Goal: Use online tool/utility: Use online tool/utility

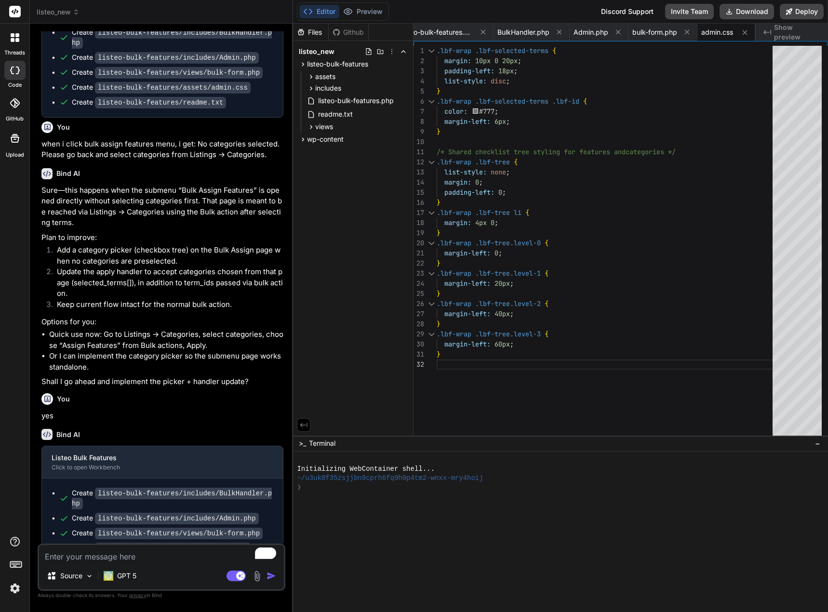
scroll to position [1509, 0]
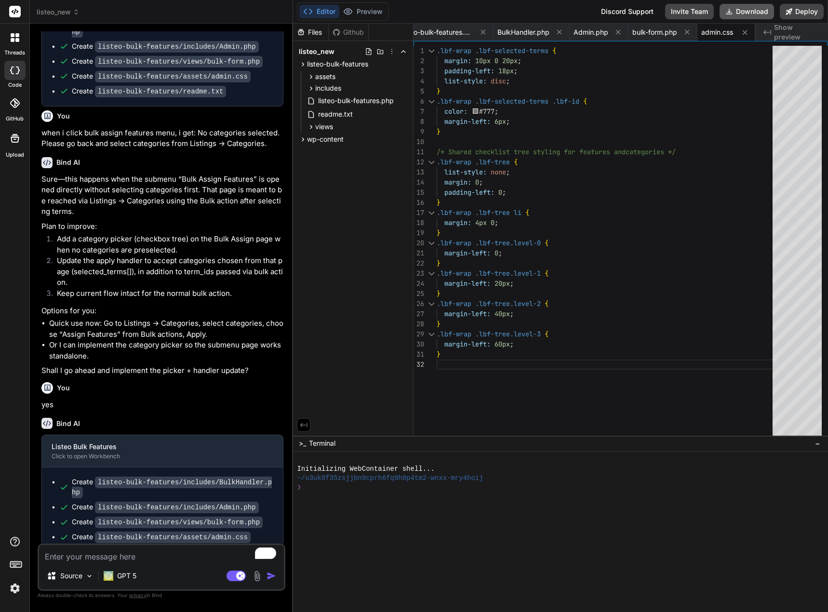
click at [745, 10] on button "Download" at bounding box center [747, 11] width 54 height 15
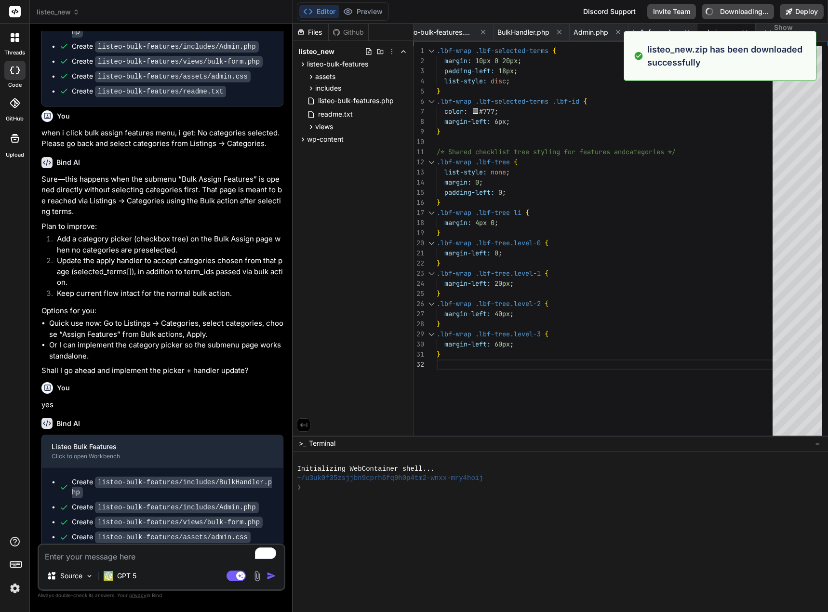
type textarea "x"
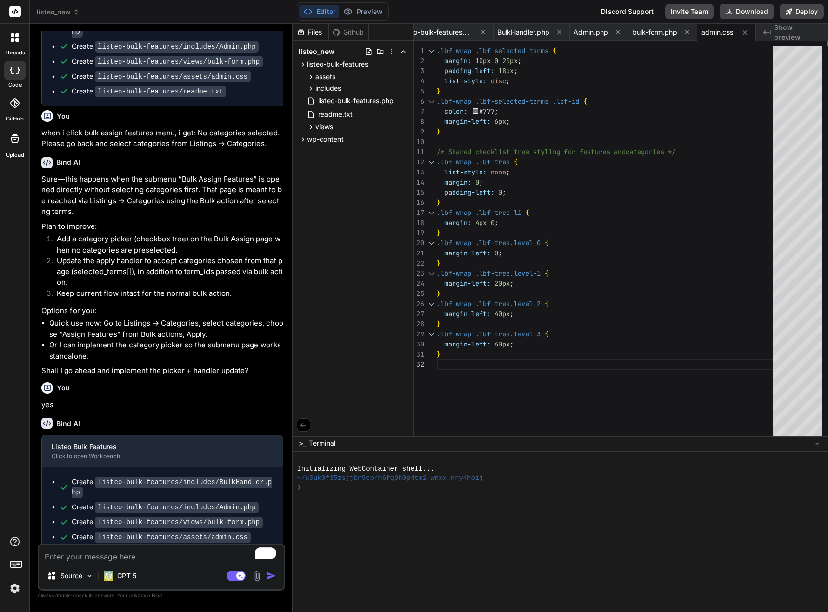
click at [78, 558] on textarea "To enrich screen reader interactions, please activate Accessibility in Grammarl…" at bounding box center [161, 553] width 245 height 17
type textarea "c"
type textarea "x"
type textarea "cr"
type textarea "x"
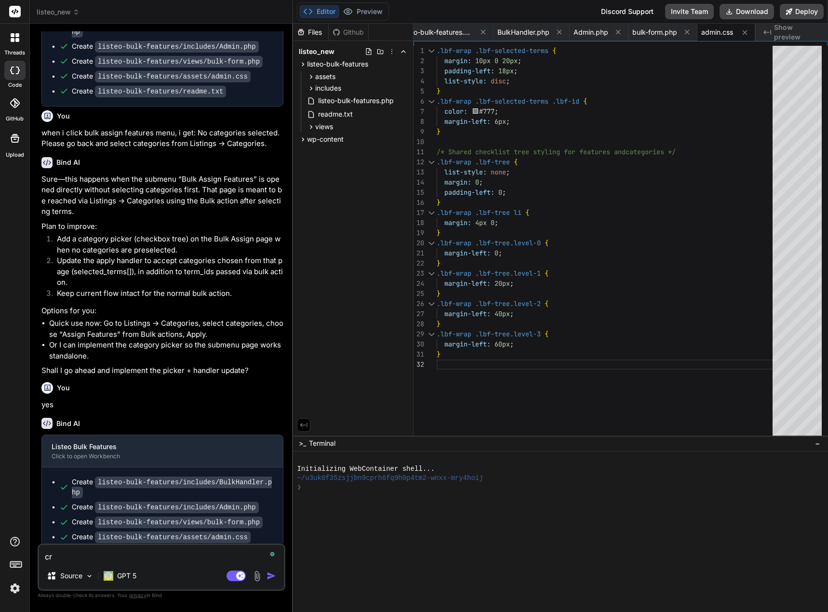
type textarea "cre"
type textarea "x"
type textarea "crea"
type textarea "x"
type textarea "creat"
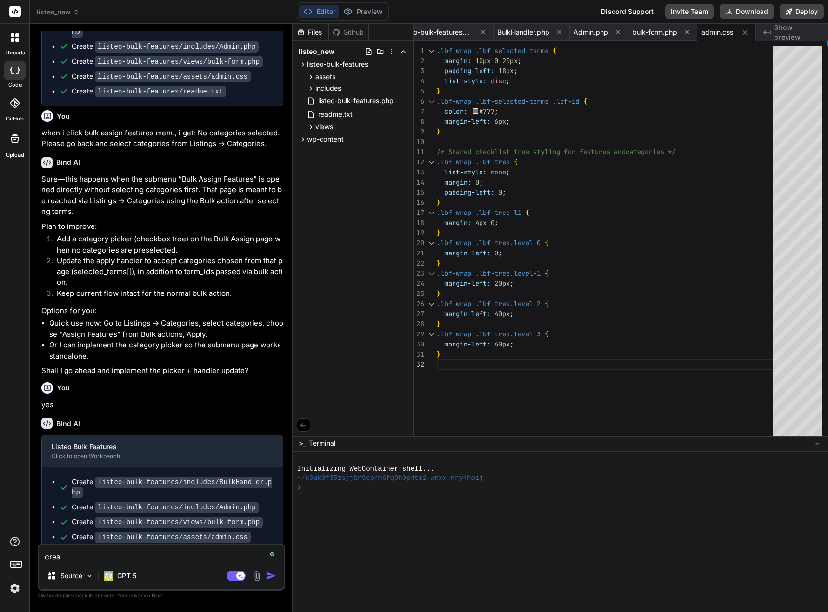
type textarea "x"
type textarea "create"
type textarea "x"
type textarea "create"
type textarea "x"
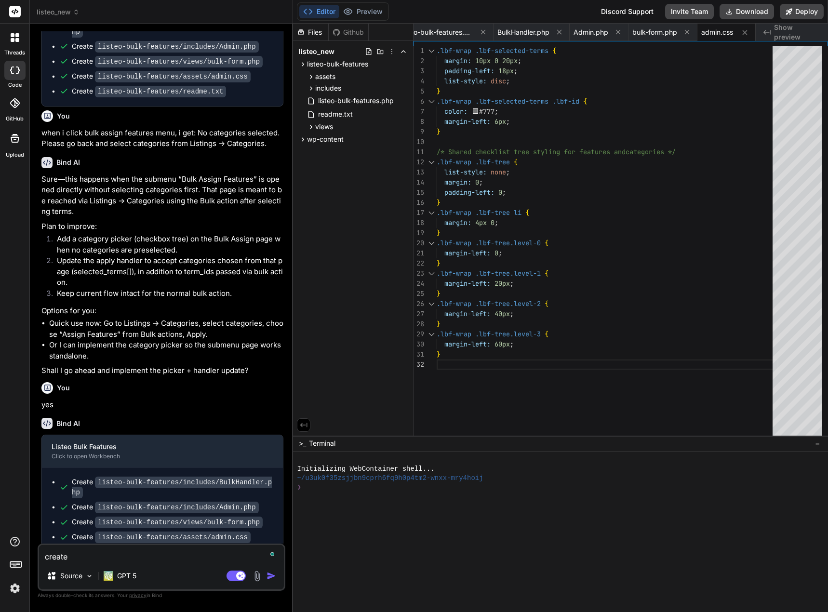
type textarea "create b"
type textarea "x"
type textarea "create bu"
type textarea "x"
type textarea "create but"
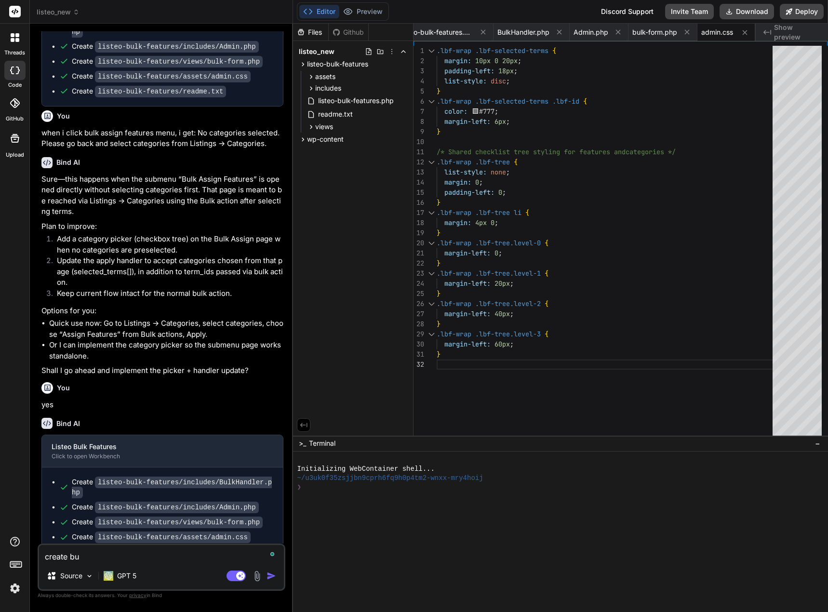
type textarea "x"
type textarea "create butt"
type textarea "x"
type textarea "create butto"
type textarea "x"
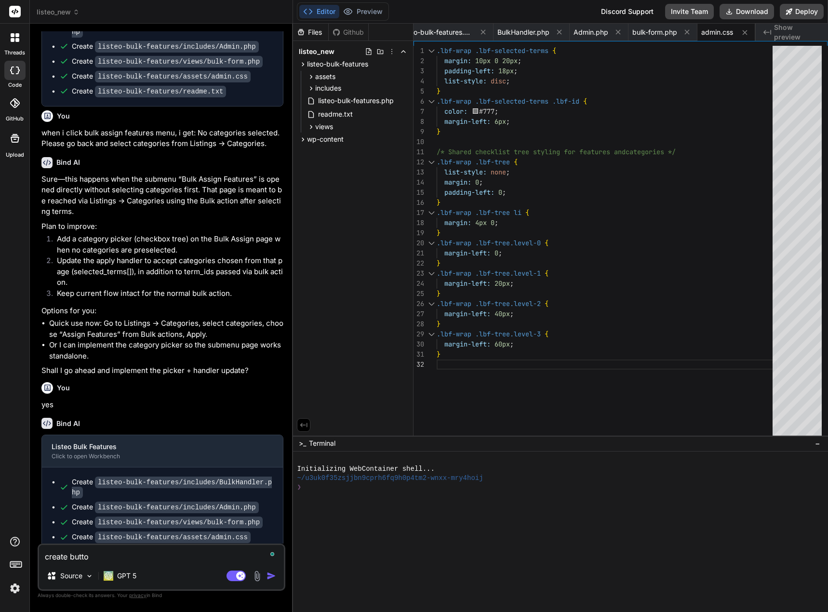
type textarea "create button"
type textarea "x"
type textarea "create button"
type textarea "x"
type textarea "create button t"
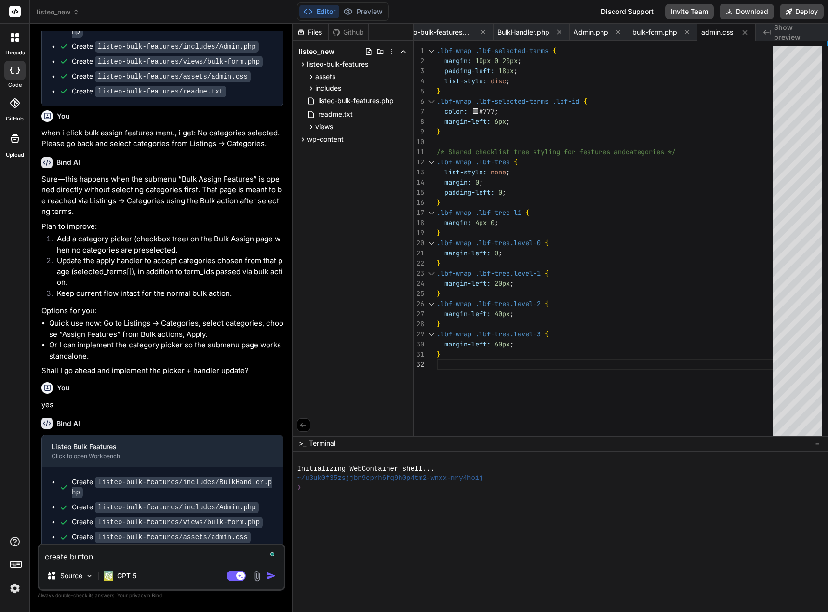
type textarea "x"
type textarea "create button to"
type textarea "x"
type textarea "create button to"
type textarea "x"
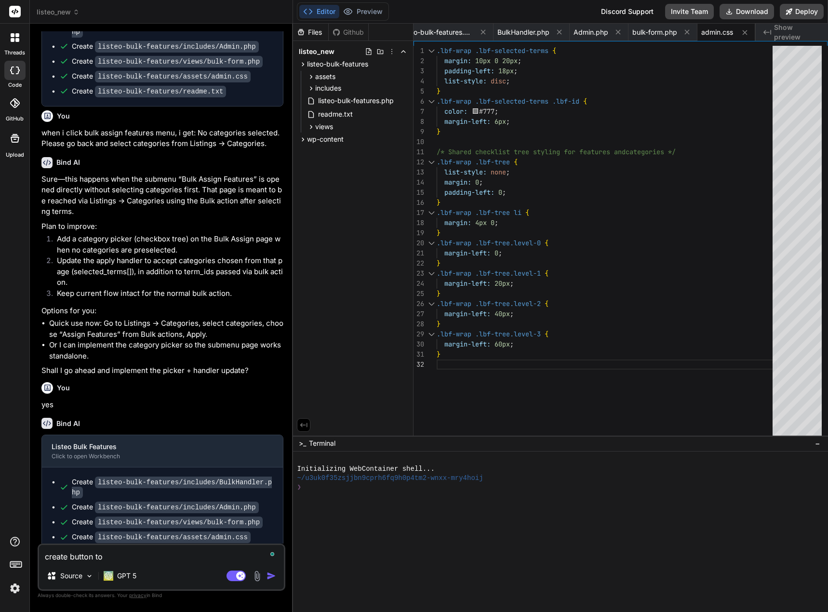
type textarea "create button to s"
type textarea "x"
type textarea "create button to se"
type textarea "x"
type textarea "create button to sel"
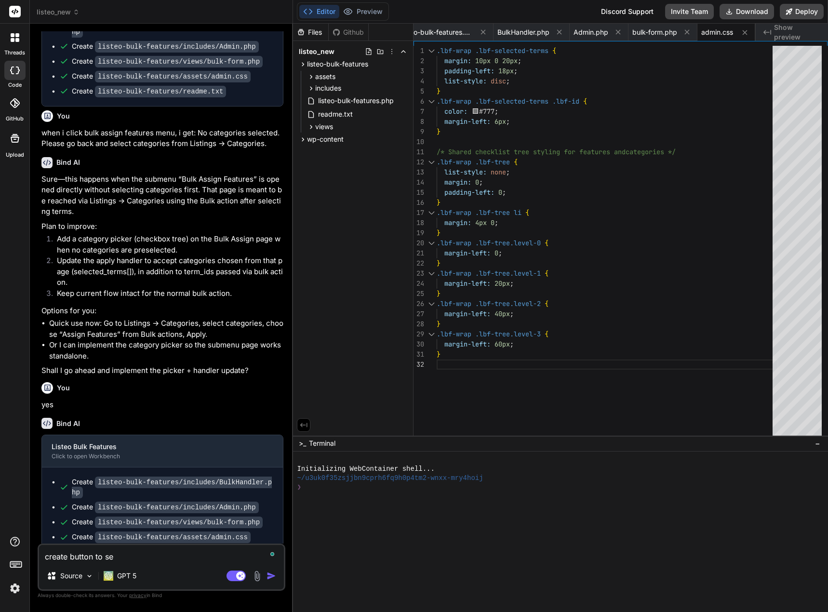
type textarea "x"
type textarea "create button to sele"
type textarea "x"
type textarea "create button to selec"
type textarea "x"
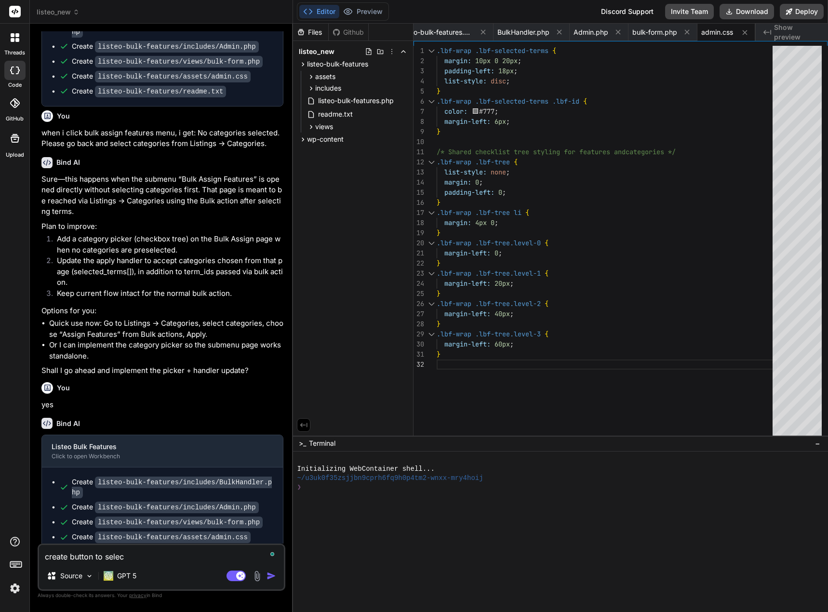
type textarea "create button to select"
type textarea "x"
type textarea "create button to select"
type textarea "x"
type textarea "create button to select a"
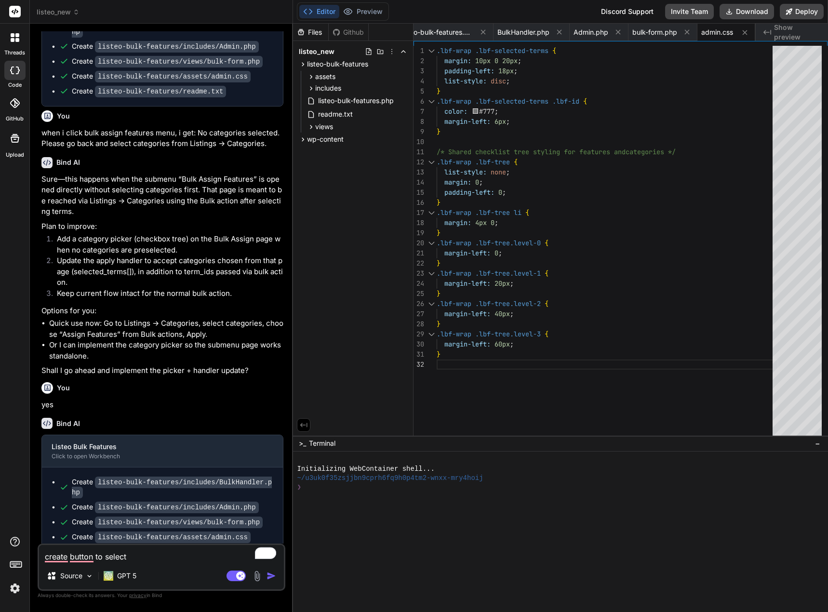
type textarea "x"
type textarea "create button to select aa"
type textarea "x"
type textarea "create button to select a"
type textarea "x"
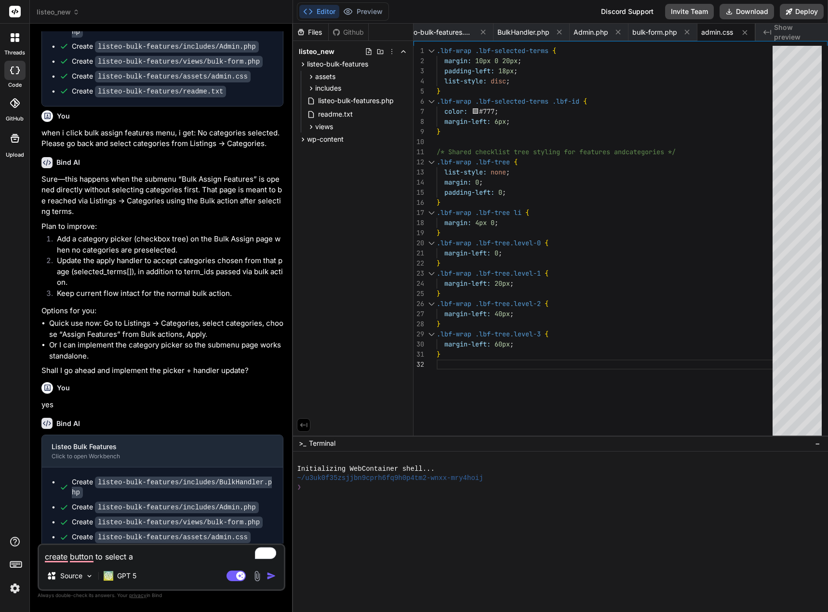
type textarea "create button to select al"
type textarea "x"
type textarea "create button to select all"
type textarea "x"
type textarea "create button to select all"
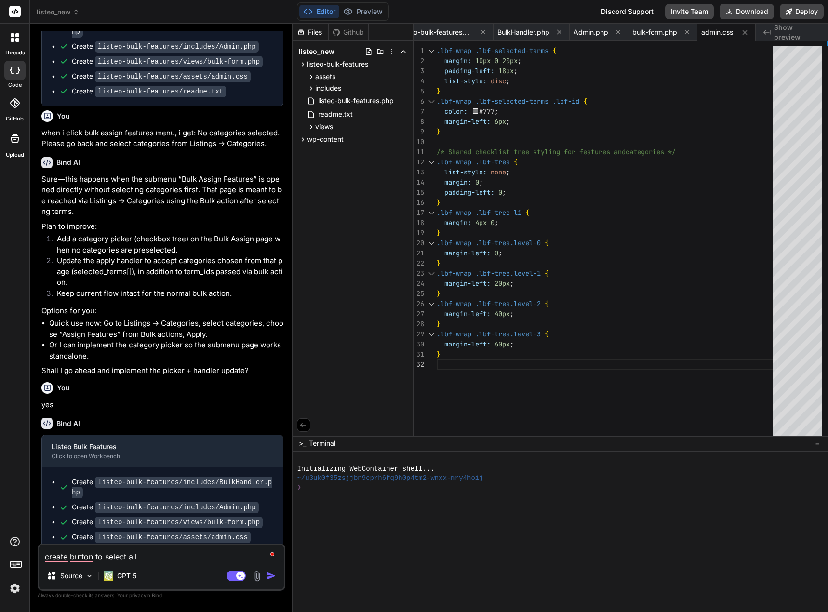
type textarea "x"
type textarea "create button to select all c"
type textarea "x"
type textarea "create button to select all ca"
type textarea "x"
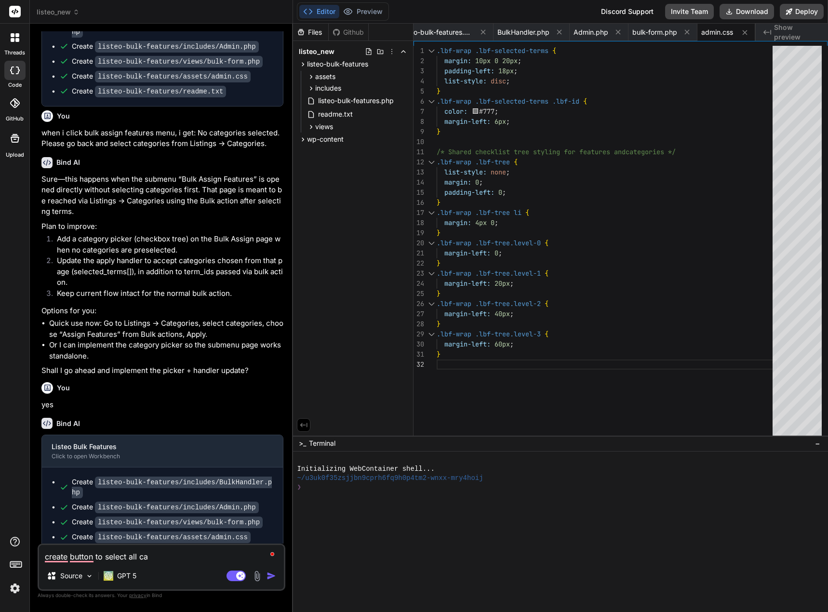
type textarea "create button to select all cat"
type textarea "x"
type textarea "create button to select all cate"
type textarea "x"
click at [107, 556] on textarea "create button to select all cate" at bounding box center [161, 553] width 245 height 17
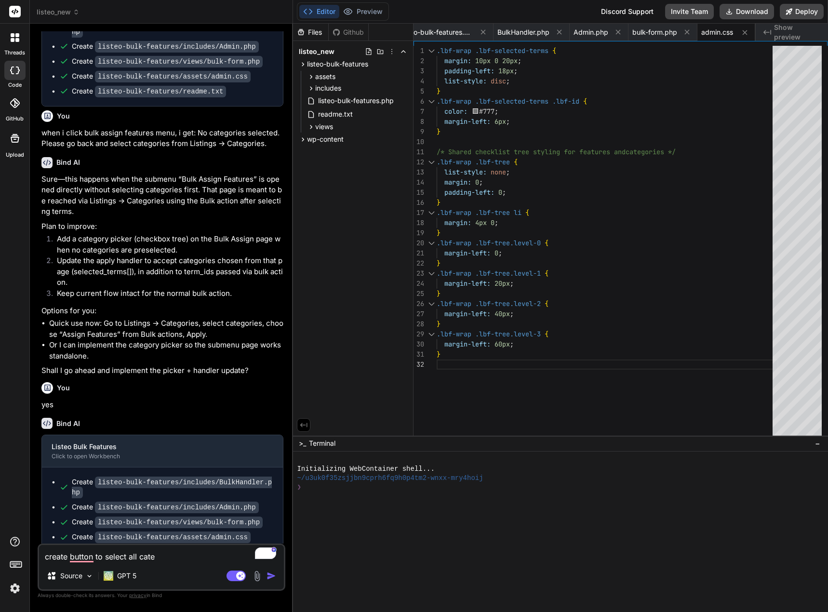
click at [105, 558] on textarea "create button to select all cate" at bounding box center [161, 553] width 245 height 17
click at [127, 556] on textarea "create button to select all cate" at bounding box center [161, 553] width 245 height 17
type textarea "create button to select all cate"
type textarea "x"
type textarea "create button to select o all cate"
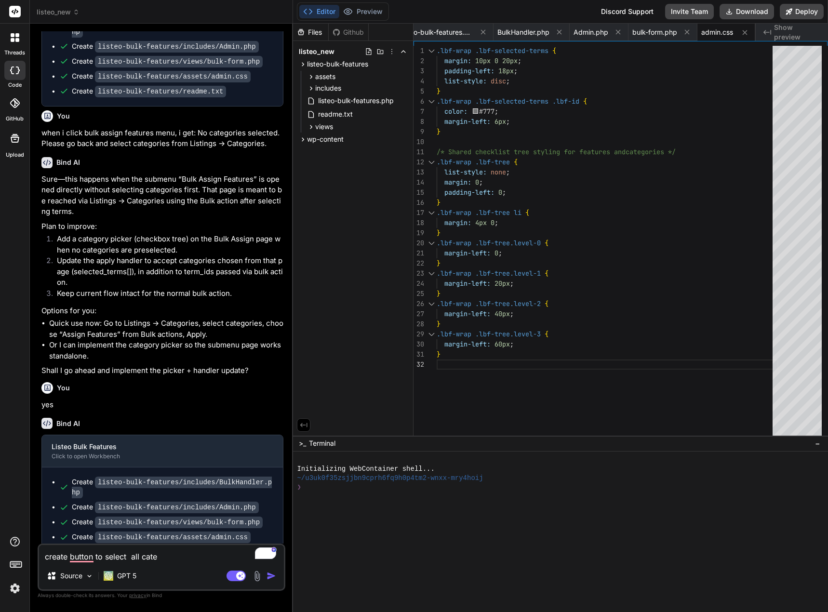
type textarea "x"
type textarea "create button to select or all cate"
type textarea "x"
type textarea "create button to select or all cate"
type textarea "x"
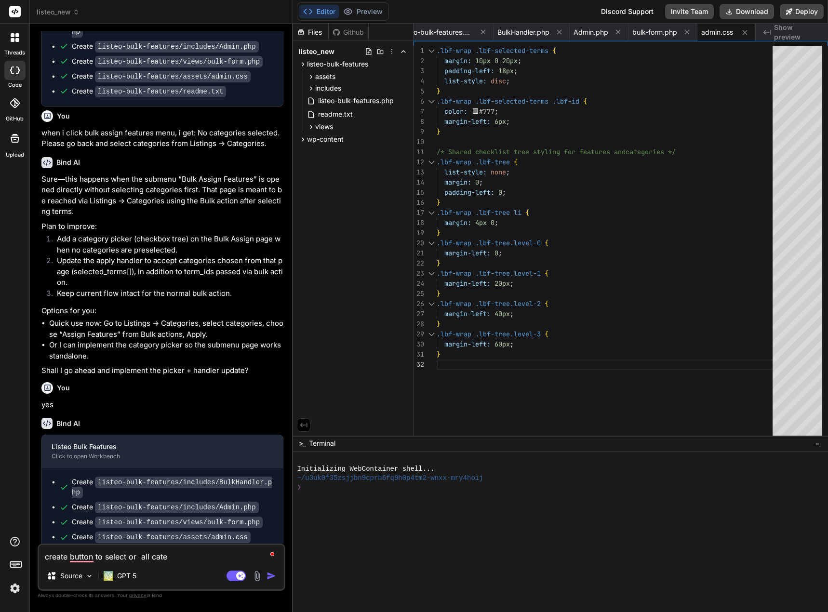
type textarea "create button to select or u all cate"
type textarea "x"
type textarea "create button to select or un all cate"
type textarea "x"
type textarea "create button to select or uns all cate"
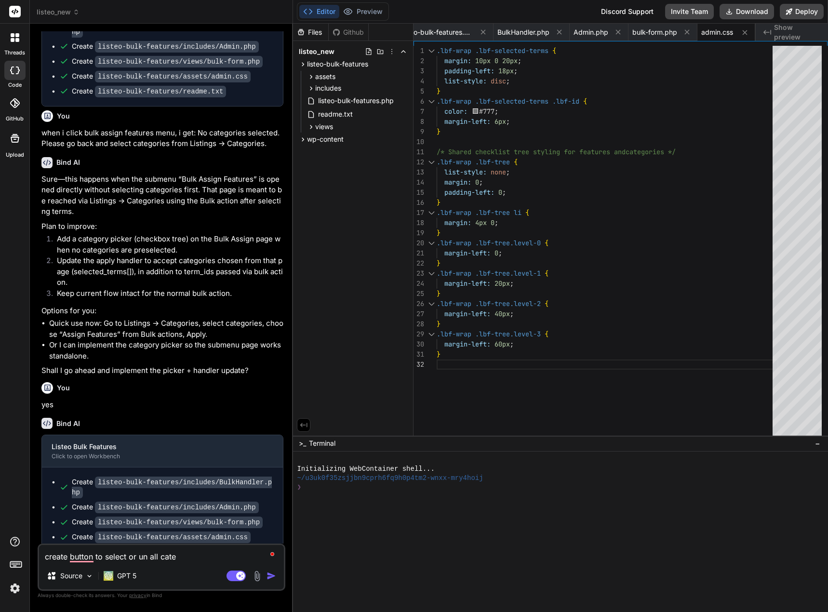
type textarea "x"
type textarea "create button to select or unse all cate"
type textarea "x"
type textarea "create button to select or unsel all cate"
type textarea "x"
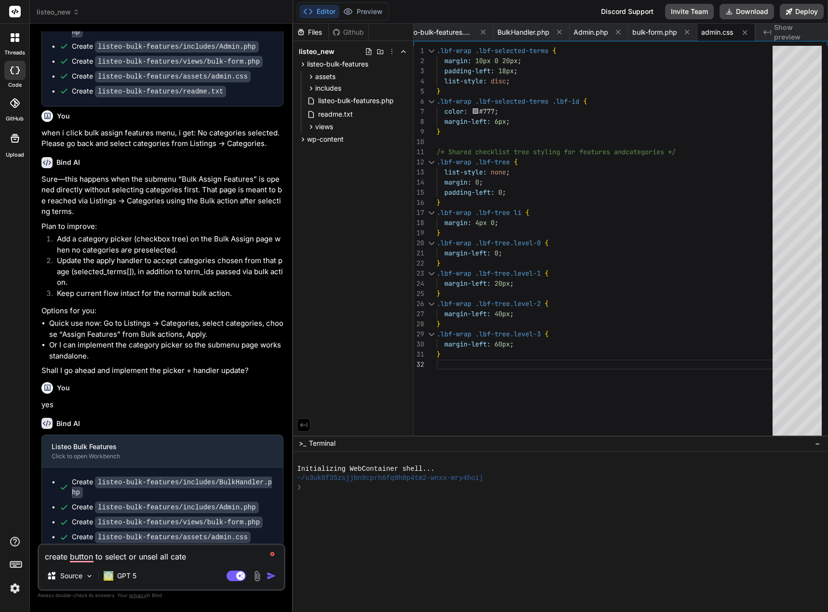
type textarea "create button to select or unsele all cate"
type textarea "x"
type textarea "create button to select or unselec all cate"
type textarea "x"
type textarea "create button to select or unselect all cate"
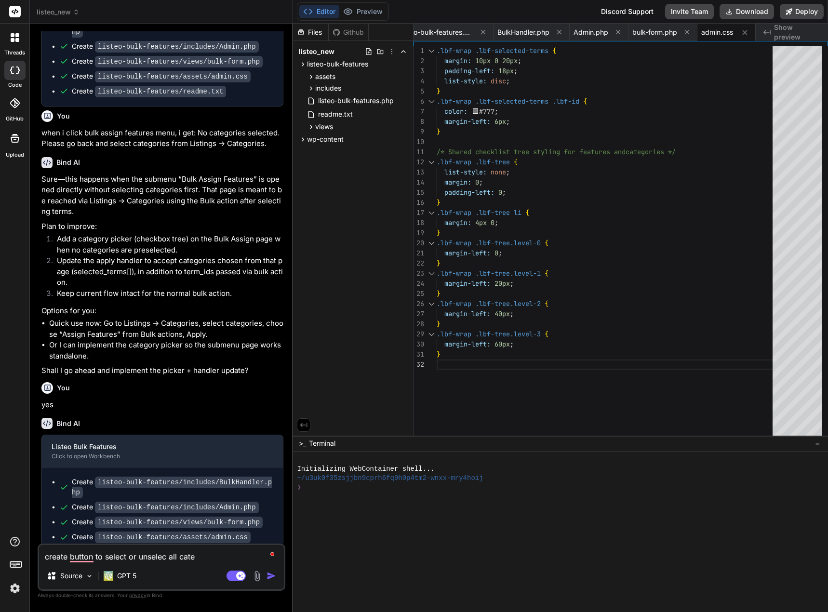
type textarea "x"
click at [210, 554] on textarea "create button to select or unselect all cate" at bounding box center [161, 553] width 245 height 17
type textarea "create button to select or unselect all categ"
type textarea "x"
type textarea "create button to select or unselect all catego"
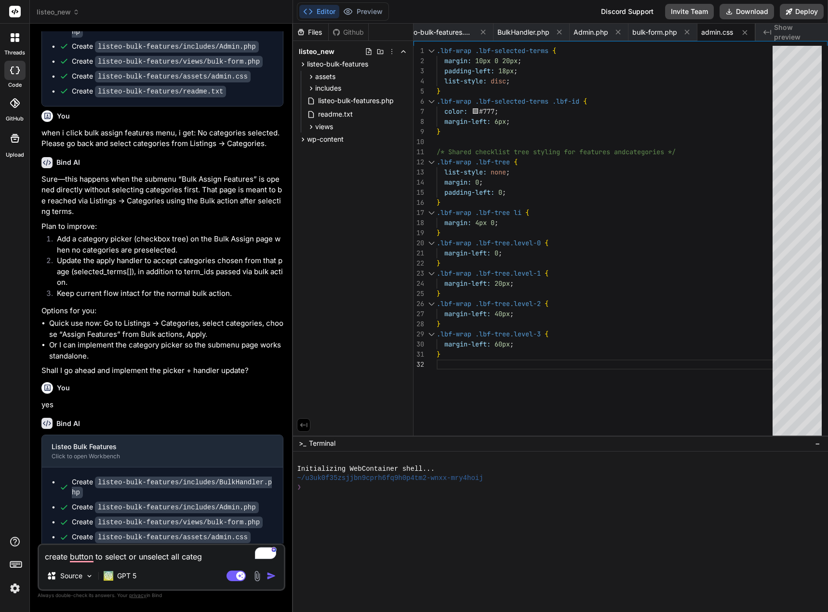
type textarea "x"
type textarea "create button to select or unselect all categor"
type textarea "x"
type textarea "create button to select or unselect all categori"
type textarea "x"
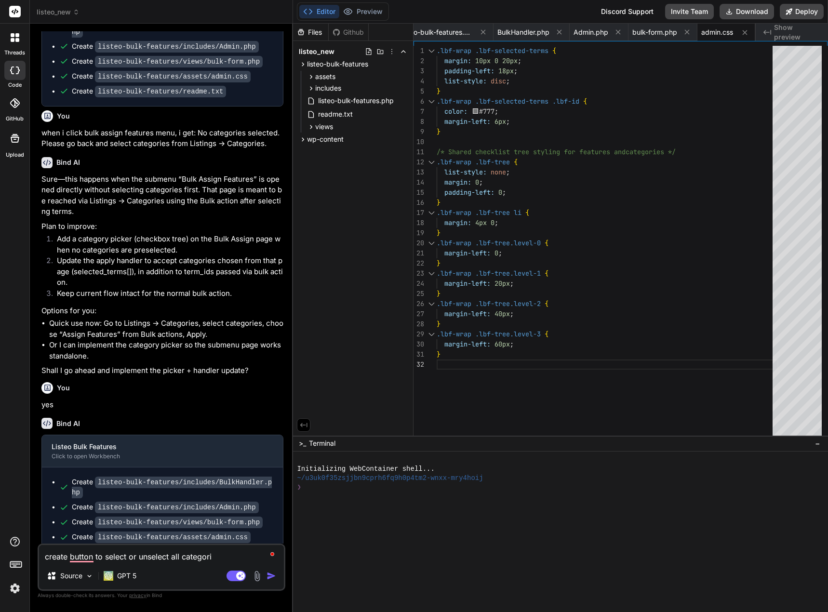
type textarea "create button to select or unselect all categorie"
type textarea "x"
type textarea "create button to select or unselect all categories"
type textarea "x"
type textarea "create button to select or unselect all categories."
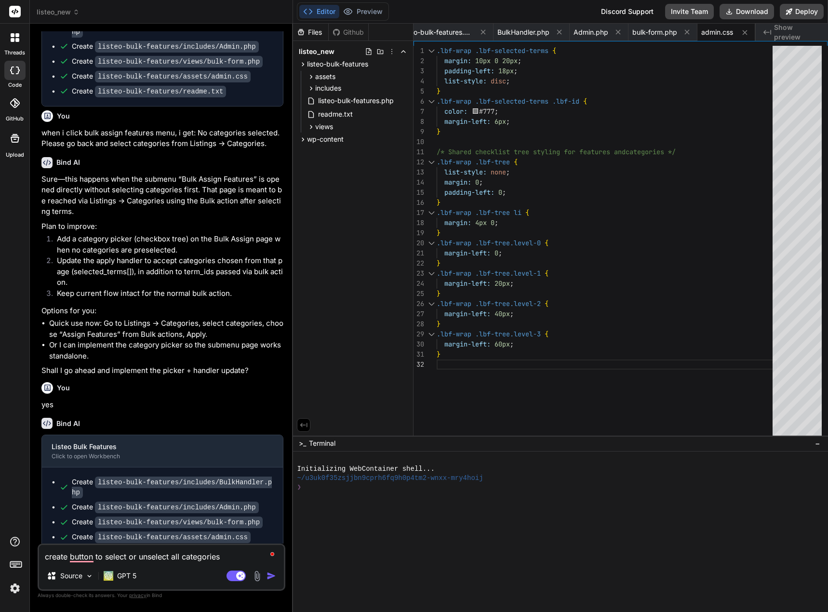
type textarea "x"
type textarea "create button to select or unselect all categories."
type textarea "x"
type textarea "create button to select or unselect all categories. a"
type textarea "x"
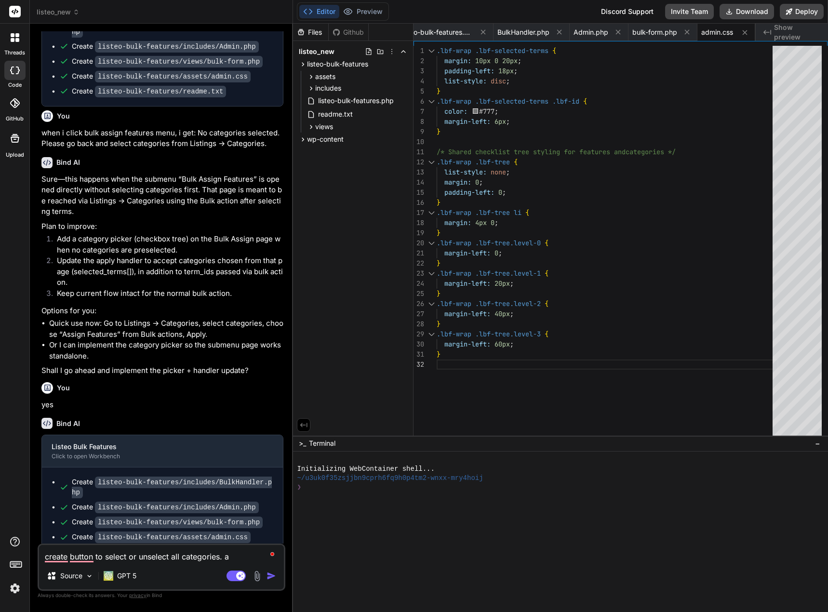
type textarea "create button to select or unselect all categories. al"
type textarea "x"
type textarea "create button to select or unselect all categories. all"
type textarea "x"
type textarea "create button to select or unselect all categories. alls"
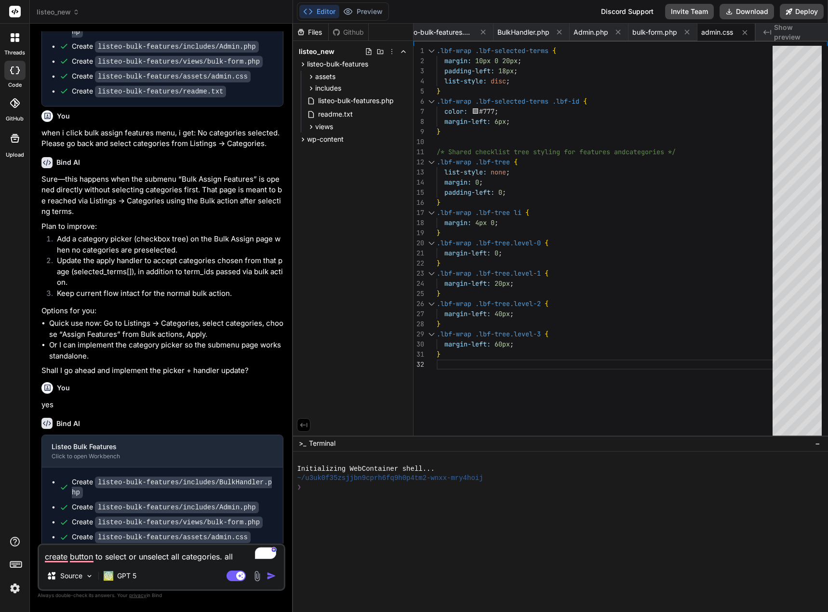
type textarea "x"
type textarea "create button to select or unselect all categories. allso"
type textarea "x"
type textarea "create button to select or unselect all categories. allso"
type textarea "x"
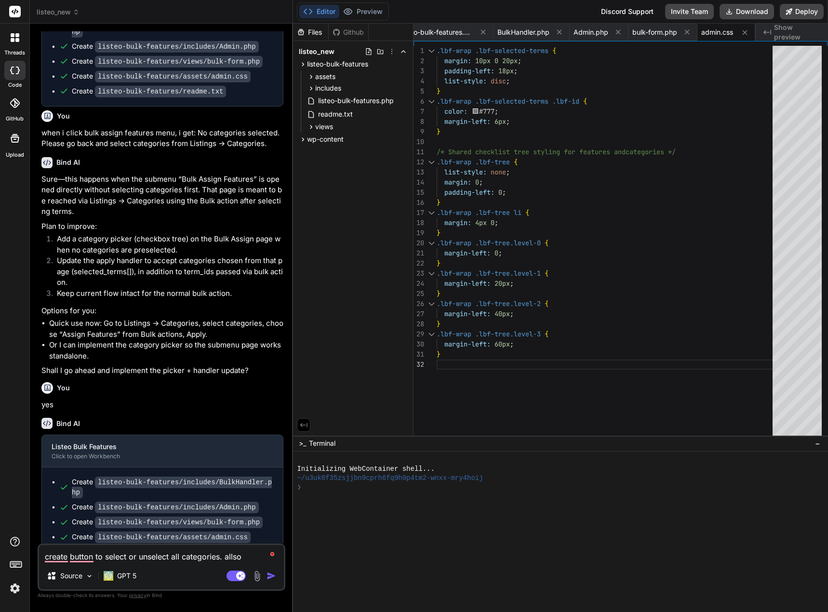
type textarea "create button to select or unselect all categories. allso s"
type textarea "x"
type textarea "create button to select or unselect all categories. allso st"
type textarea "x"
type textarea "create button to select or unselect all categories. allso sti"
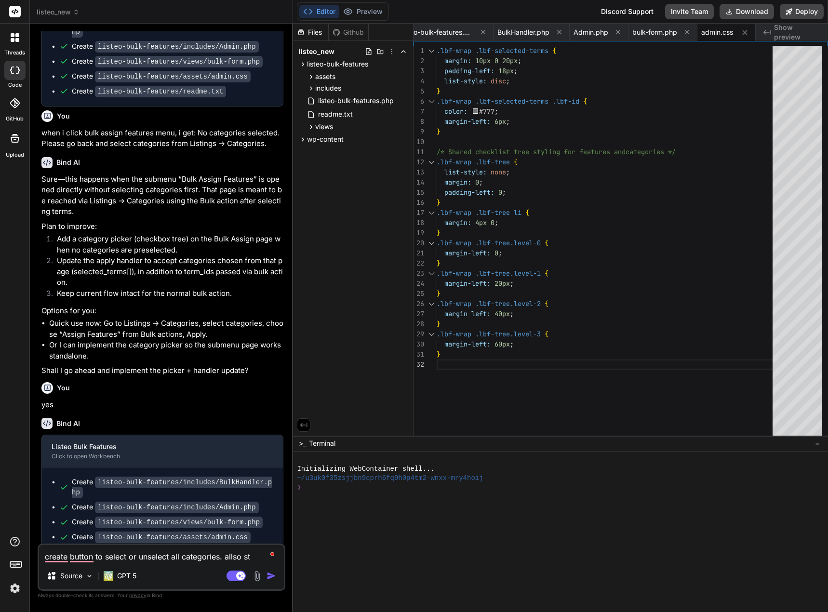
type textarea "x"
type textarea "create button to select or unselect all categories. allso stil"
type textarea "x"
type textarea "create button to select or unselect all categories. allso still"
type textarea "x"
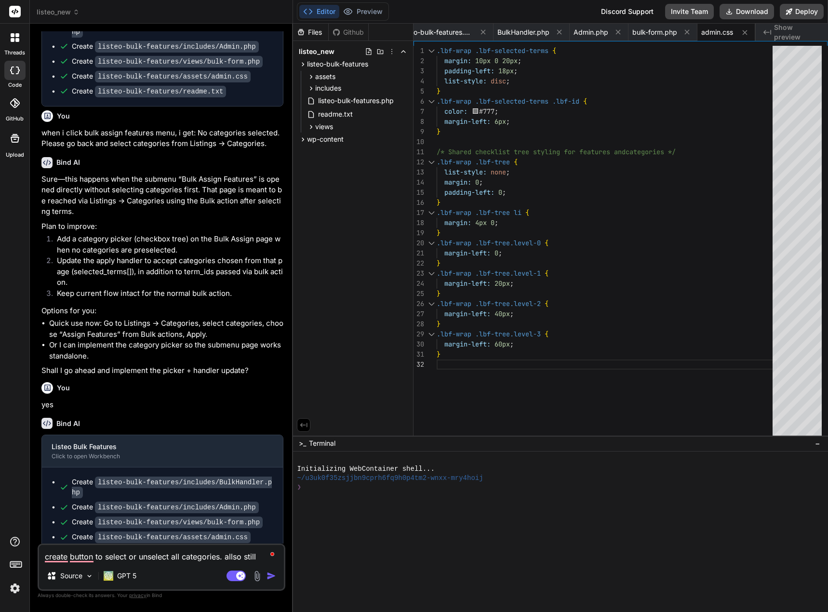
type textarea "create button to select or unselect all categories. allso still"
type textarea "x"
type textarea "create button to select or unselect all categories. allso still c"
type textarea "x"
type textarea "create button to select or unselect all categories. allso still ca"
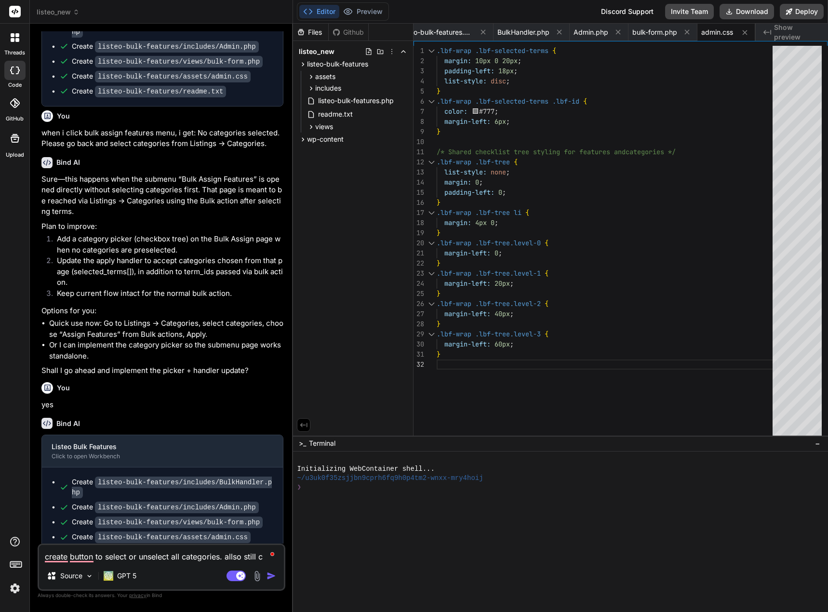
type textarea "x"
type textarea "create button to select or unselect all categories. allso still can"
type textarea "x"
type textarea "create button to select or unselect all categories. allso still cant"
type textarea "x"
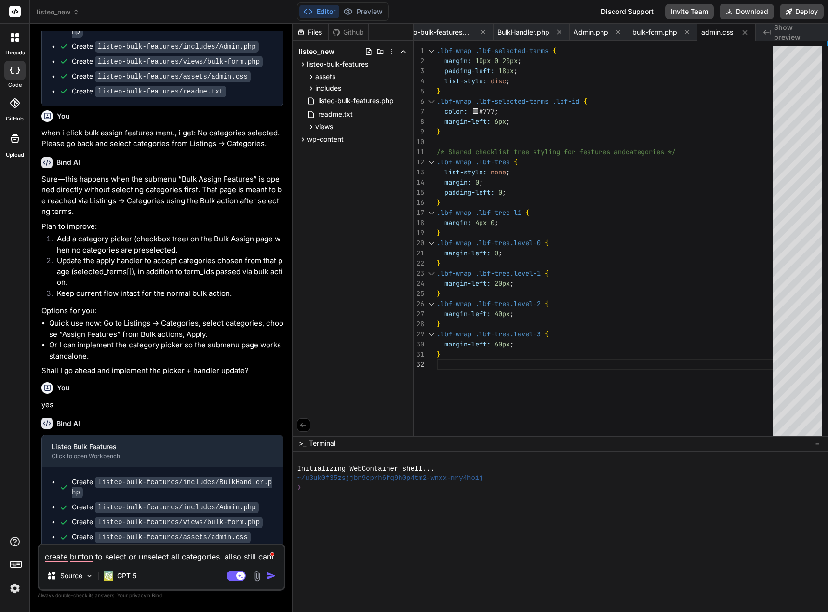
type textarea "create button to select or unselect all categories. allso still cant"
type textarea "x"
type textarea "create button to select or unselect all categories. allso still cant d"
type textarea "x"
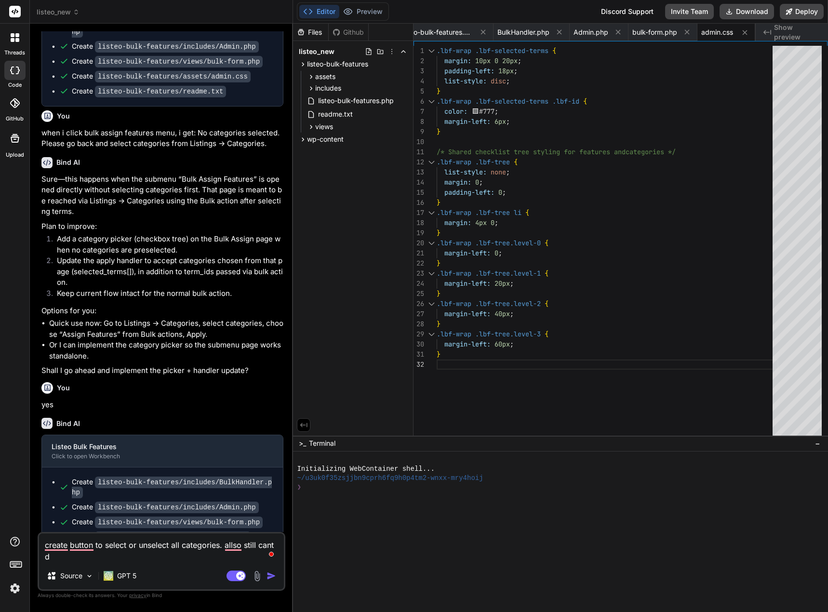
type textarea "create button to select or unselect all categories. allso still cant de"
type textarea "x"
type textarea "create button to select or unselect all categories. allso still cant det"
type textarea "x"
type textarea "create button to select or unselect all categories. allso still cant dete"
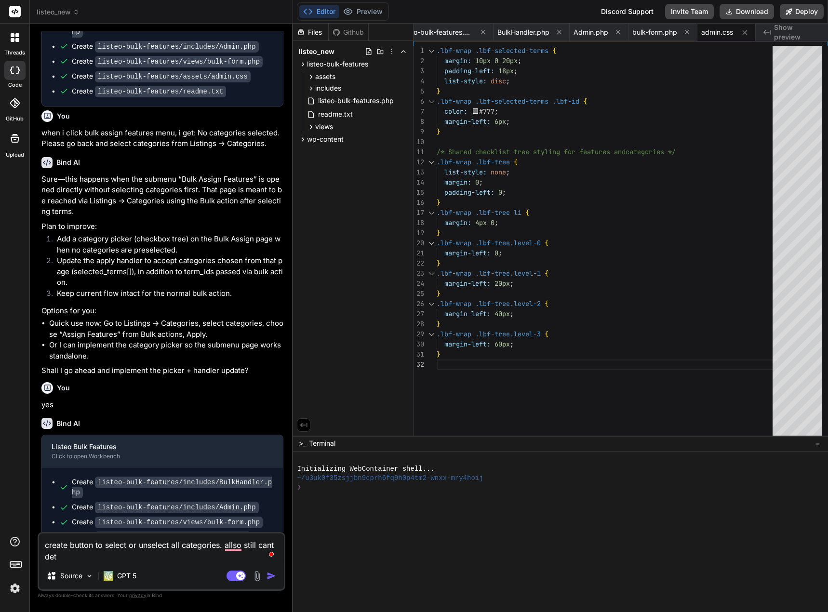
type textarea "x"
type textarea "create button to select or unselect all categories. allso still cant detec"
type textarea "x"
type textarea "create button to select or unselect all categories. allso still cant detect"
type textarea "x"
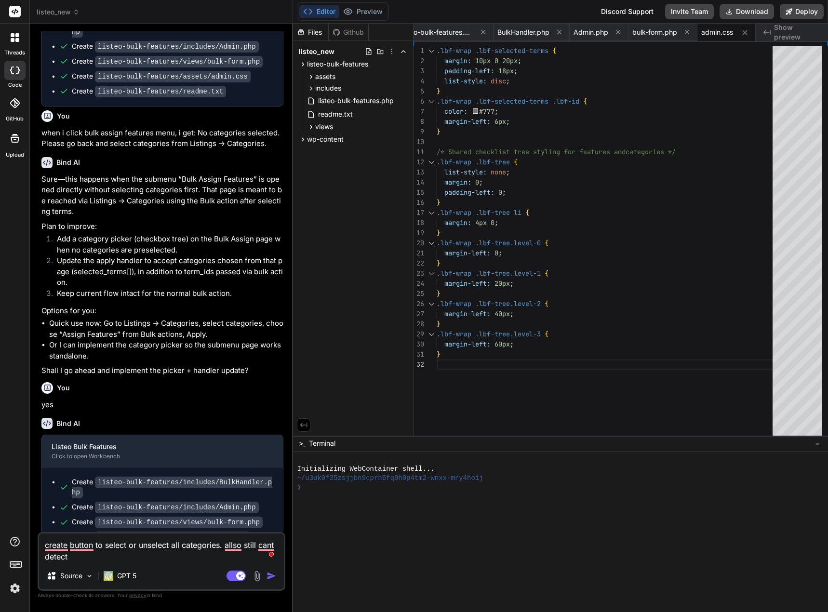
type textarea "create button to select or unselect all categories. allso still cant detect"
type textarea "x"
paste textarea "Meta Key for Category Features"
type textarea "create button to select or unselect all categories. allso still cant detect Met…"
type textarea "x"
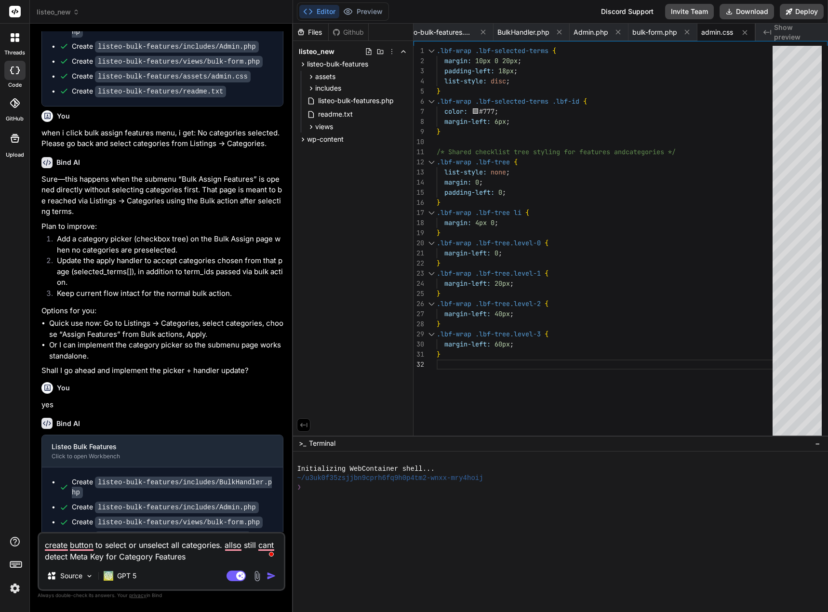
type textarea "create button to select or unselect all categories. allso still cant detect Met…"
click at [272, 574] on img "button" at bounding box center [272, 576] width 10 height 10
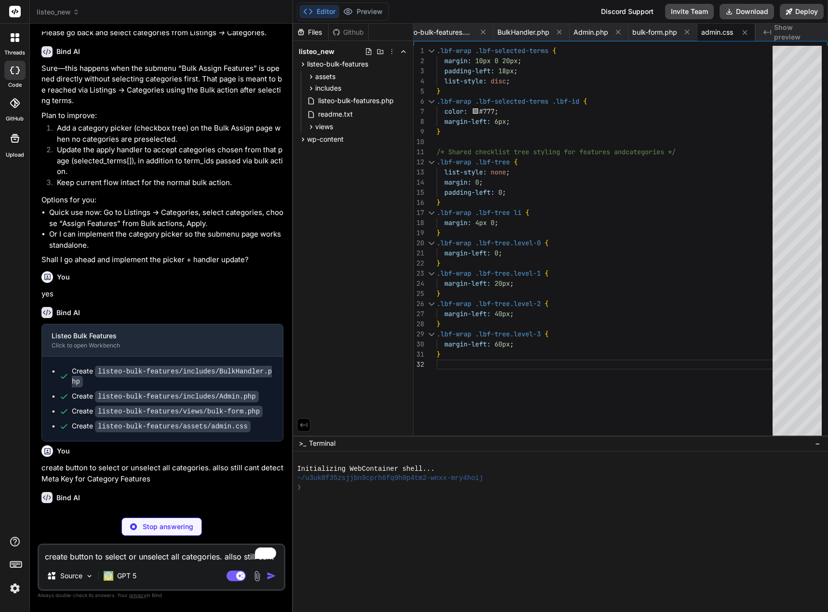
scroll to position [1620, 0]
type textarea "x"
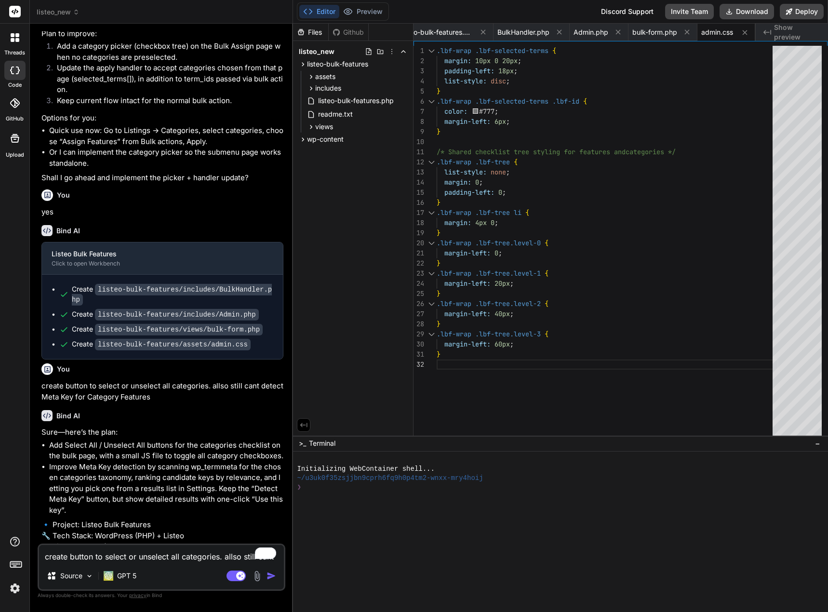
scroll to position [1818, 0]
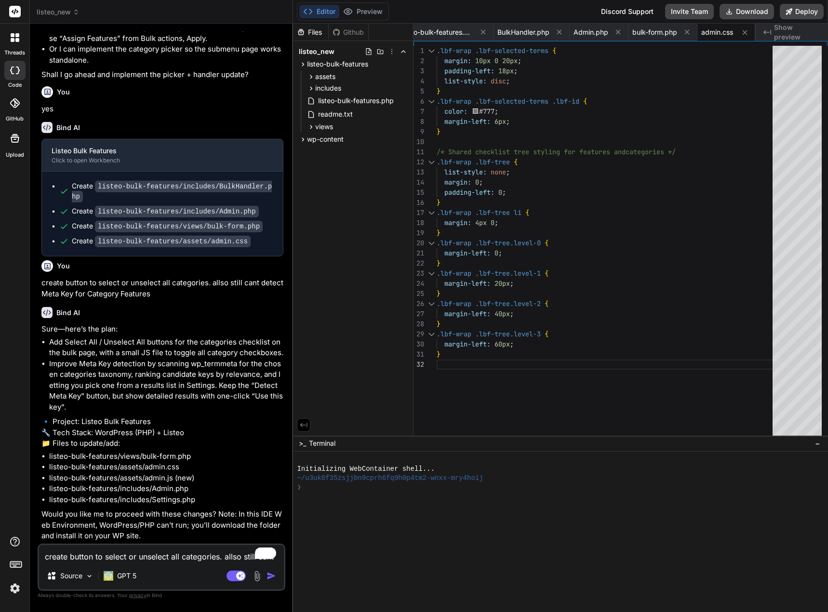
click at [143, 555] on textarea "create button to select or unselect all categories. allso still cant detect Met…" at bounding box center [161, 553] width 245 height 17
type textarea "y"
type textarea "x"
type textarea "ye"
type textarea "x"
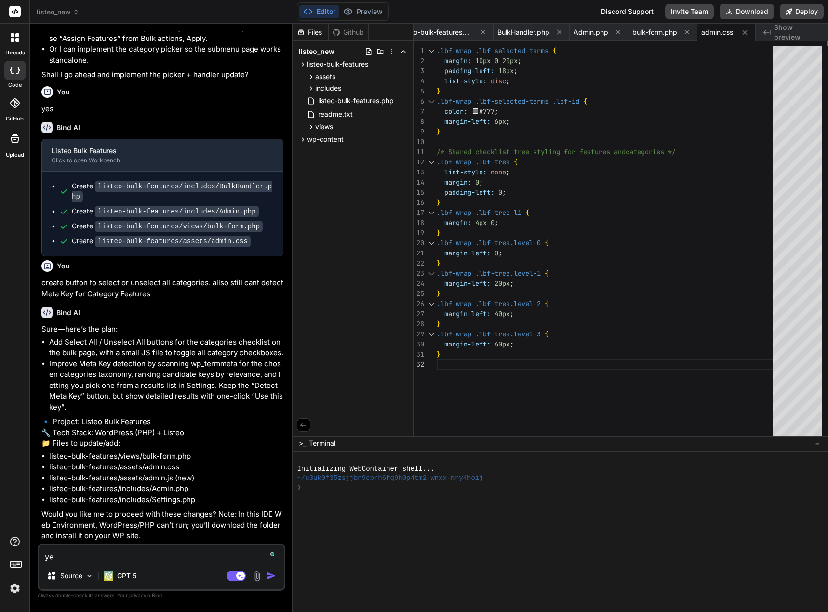
type textarea "yes"
type textarea "x"
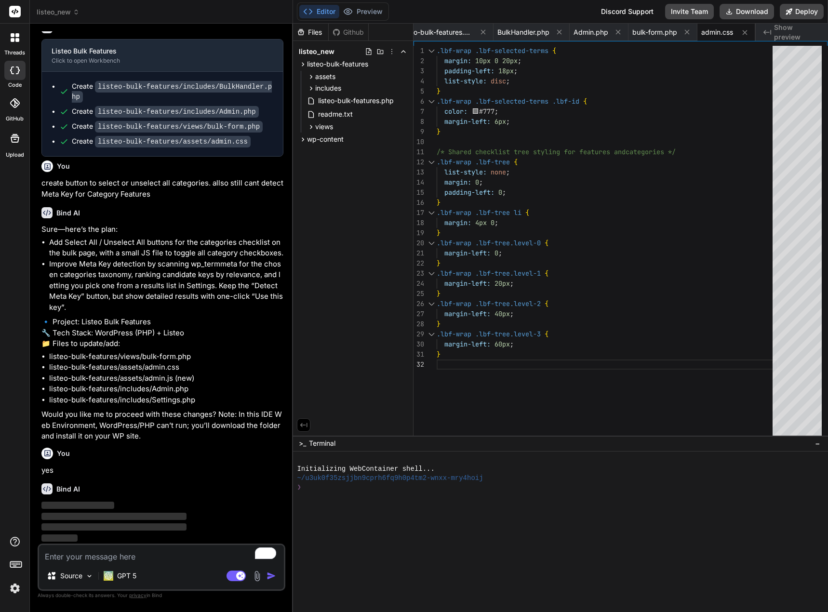
scroll to position [1918, 0]
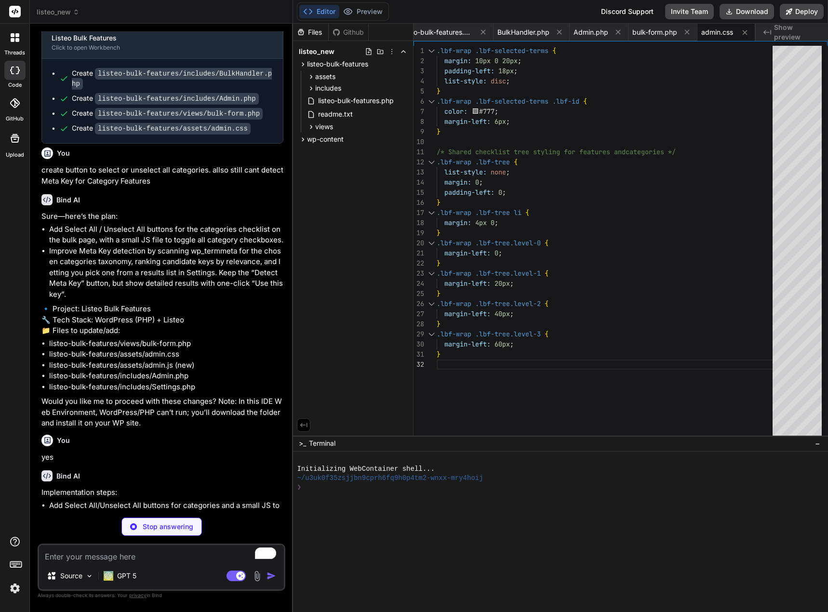
type textarea "x"
type textarea "} }"
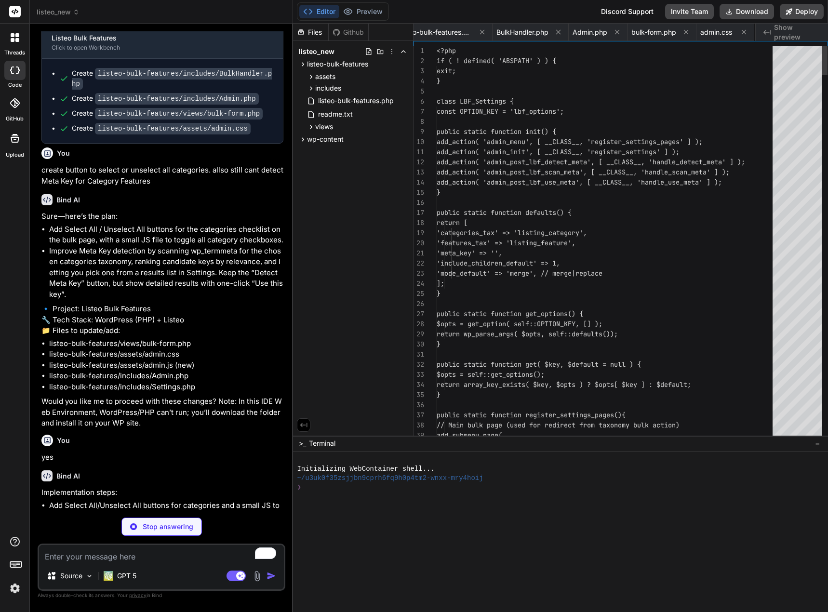
scroll to position [0, 81]
type textarea "x"
type textarea "} return $nodes; }; return $[PERSON_NAME]( 0 ); } }"
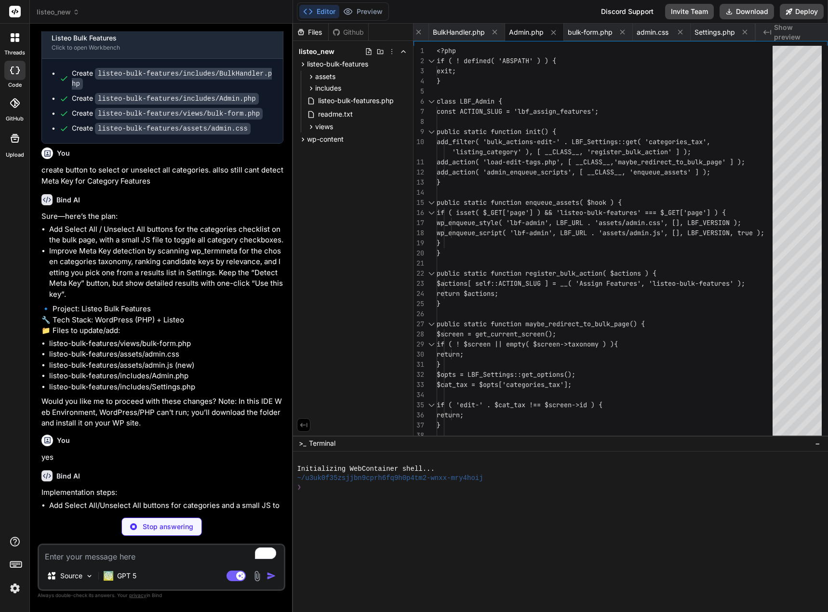
type textarea "x"
type textarea "submit_button( __( 'Apply', 'listeo-bulk-features' ), 'primary', 'submit', fals…"
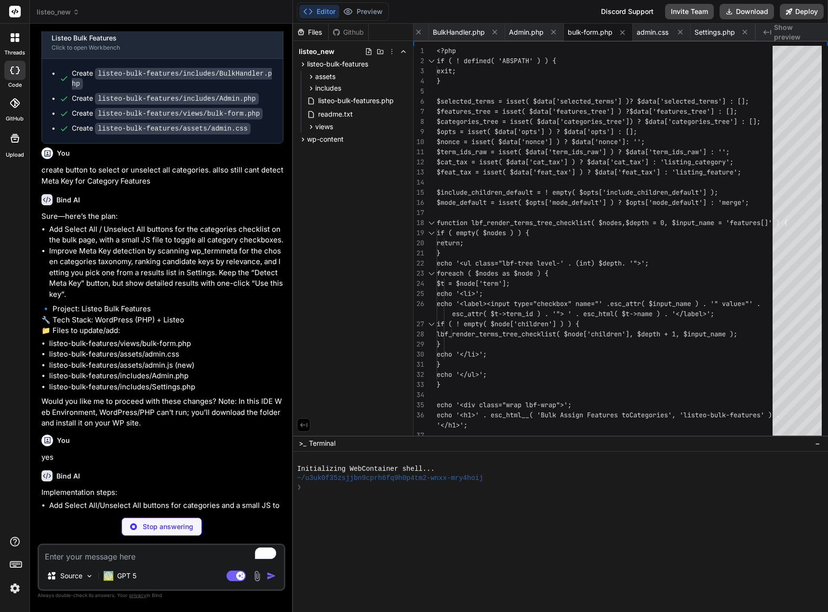
type textarea "x"
type textarea "} .lbf-wrap .lbf-actions { margin: 8px 0 10px; } .lbf-wrap .lbf-actions .button…"
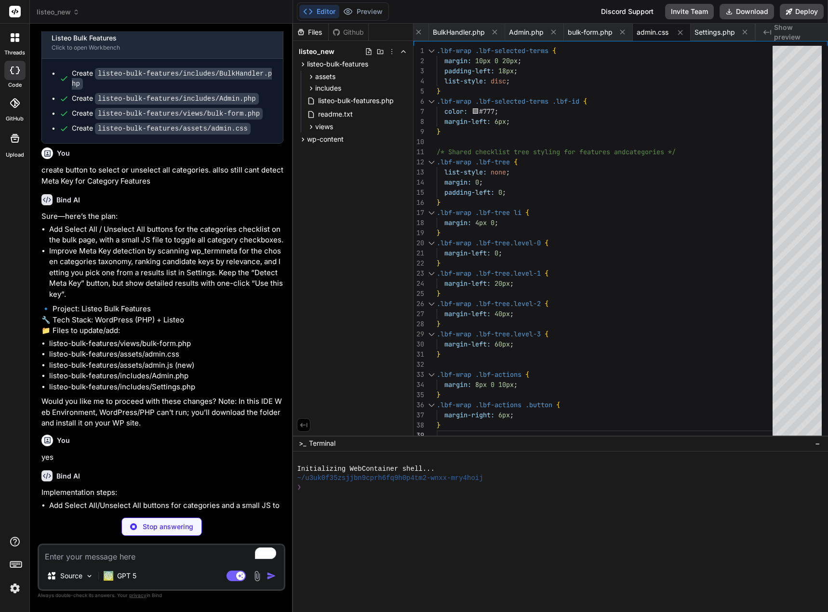
type textarea "x"
type textarea "setAll(catContainer, 'selected_terms[]', false); }); } }); })();"
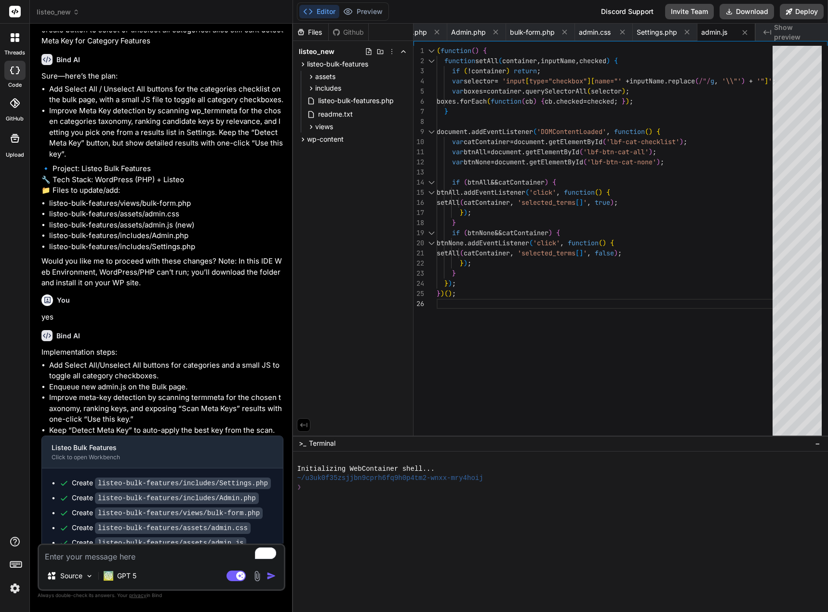
scroll to position [2086, 0]
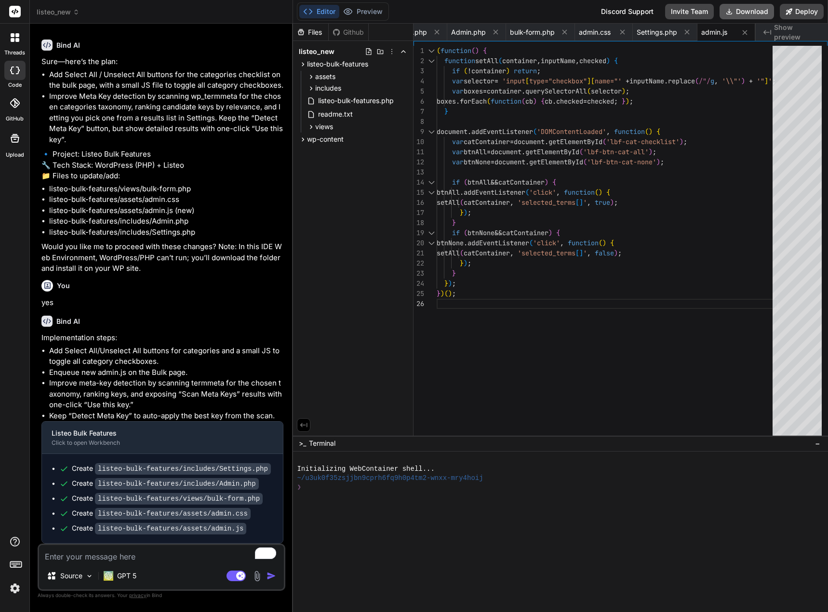
click at [755, 10] on button "Download" at bounding box center [747, 11] width 54 height 15
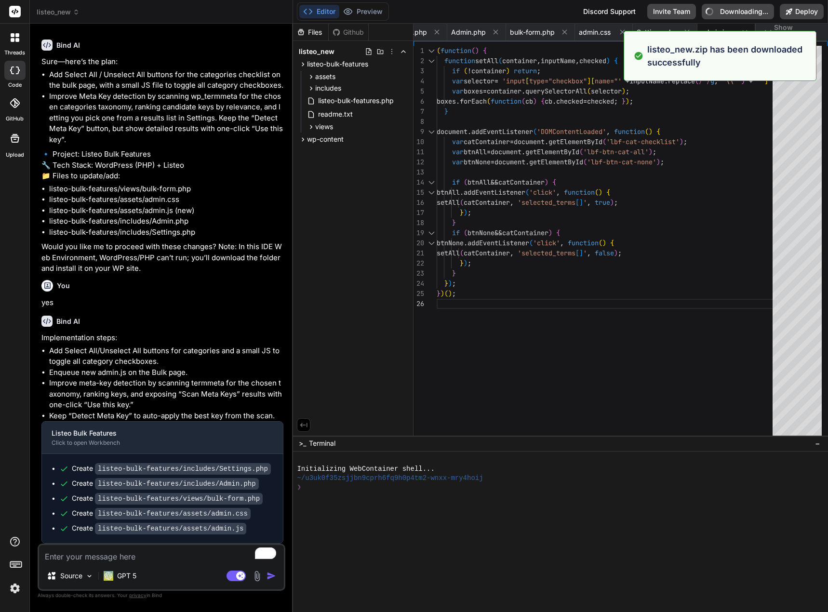
type textarea "x"
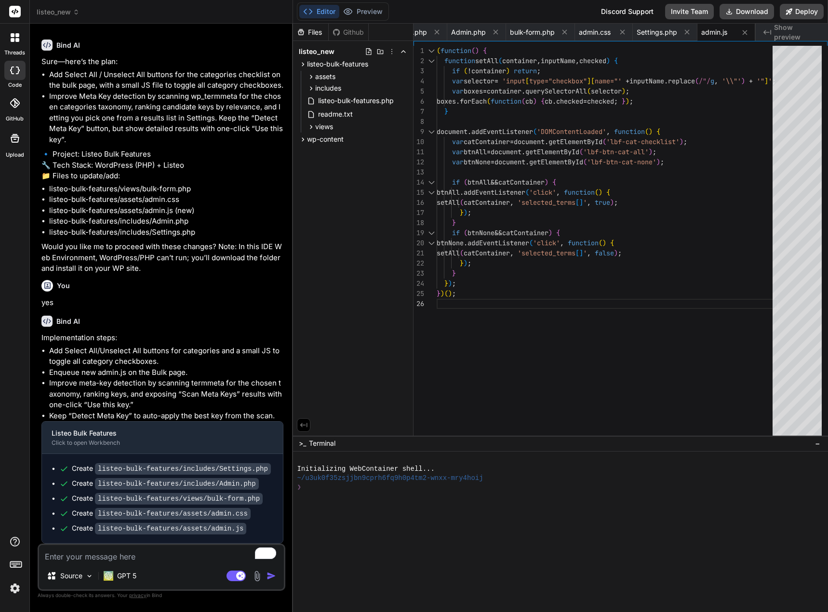
click at [112, 556] on textarea "To enrich screen reader interactions, please activate Accessibility in Grammarl…" at bounding box center [161, 553] width 245 height 17
type textarea "i"
type textarea "x"
type textarea "i"
type textarea "x"
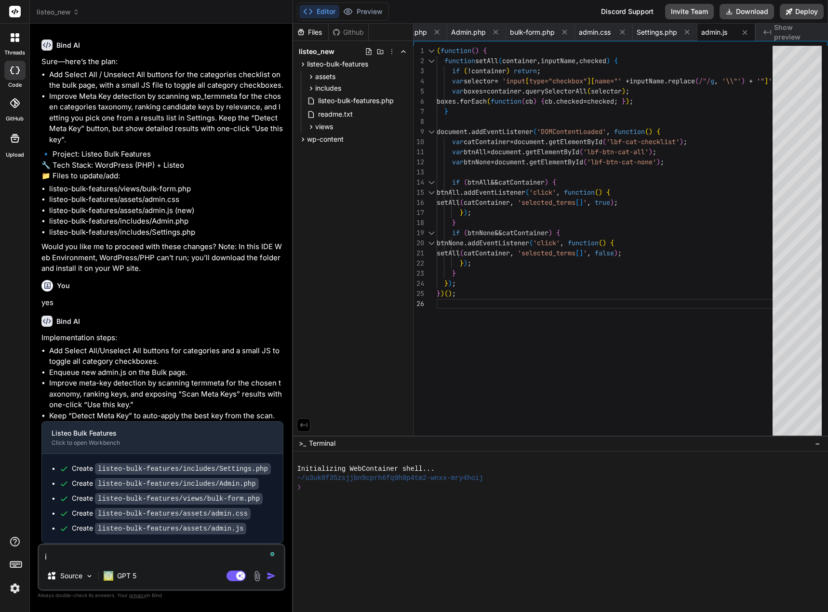
type textarea "i r"
type textarea "x"
type textarea "i ra"
type textarea "x"
type textarea "i ran"
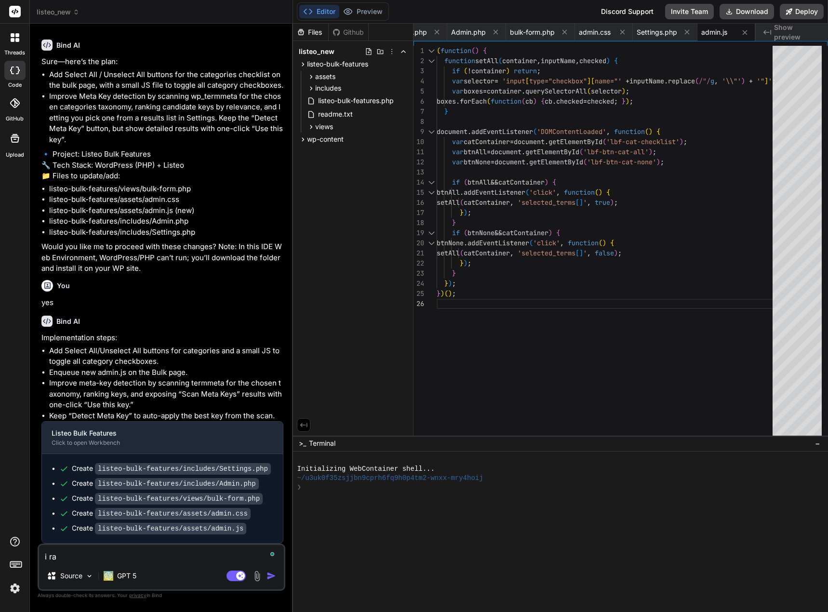
type textarea "x"
type textarea "i ran"
type textarea "x"
type textarea "i ran i"
type textarea "x"
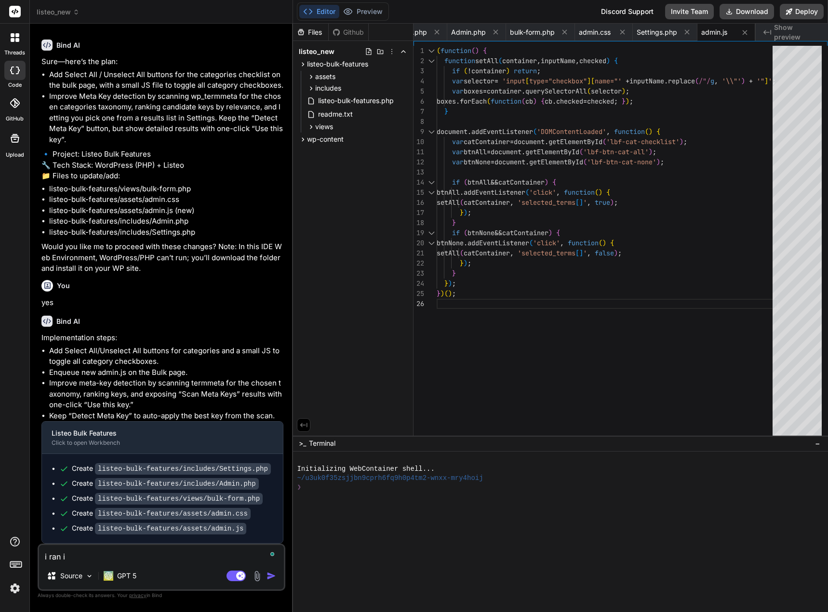
type textarea "i ran it"
type textarea "x"
type textarea "i ran it,"
type textarea "x"
type textarea "i ran it,"
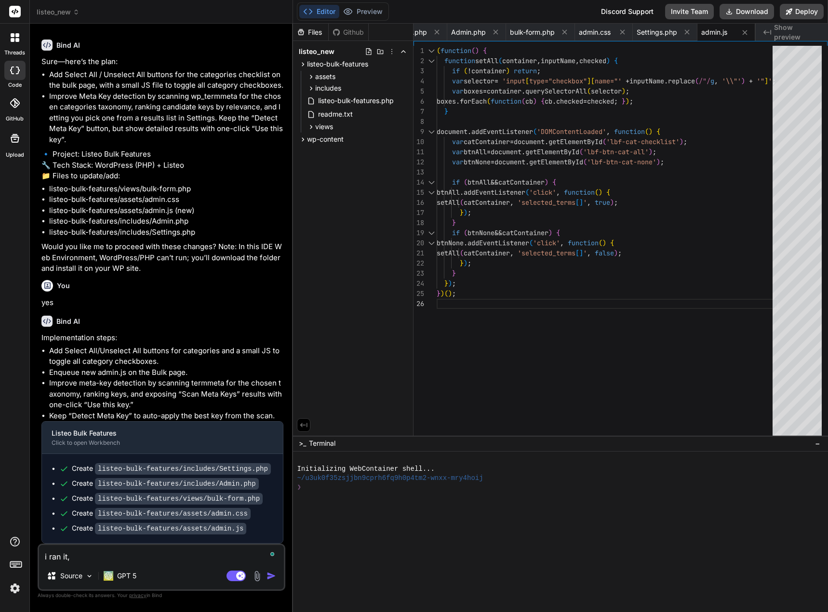
type textarea "x"
type textarea "i ran it, b"
paste textarea "Assign Features for this Category Select / Deselect All"
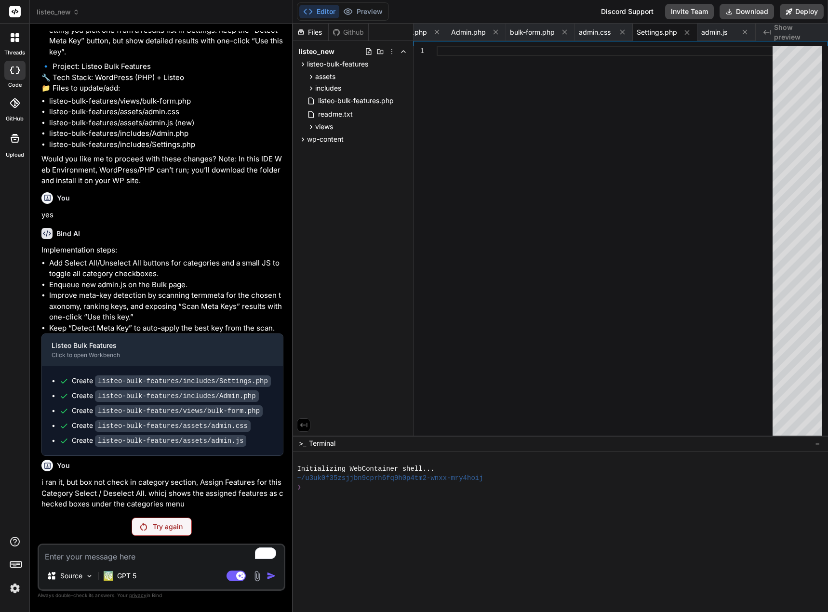
scroll to position [2174, 0]
click at [174, 528] on p "Try again" at bounding box center [168, 527] width 30 height 10
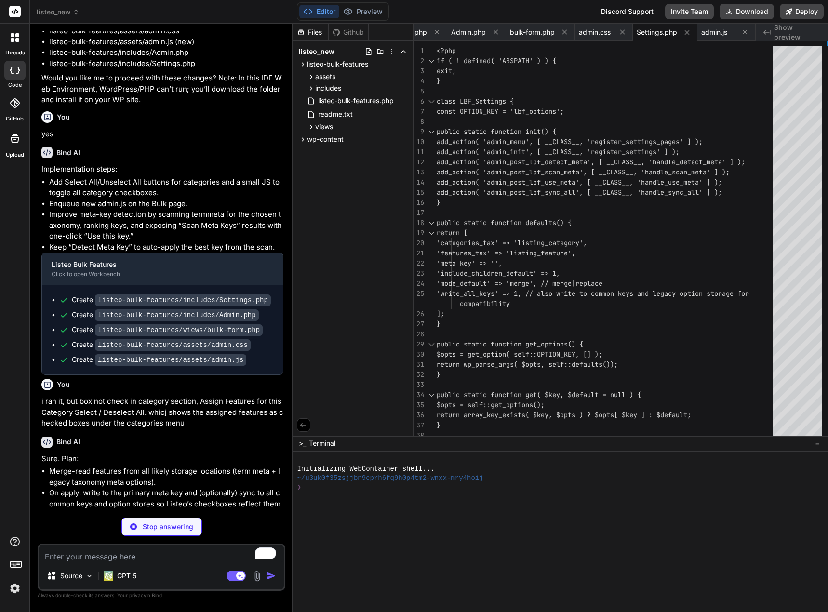
scroll to position [0, 96]
